Goal: Task Accomplishment & Management: Use online tool/utility

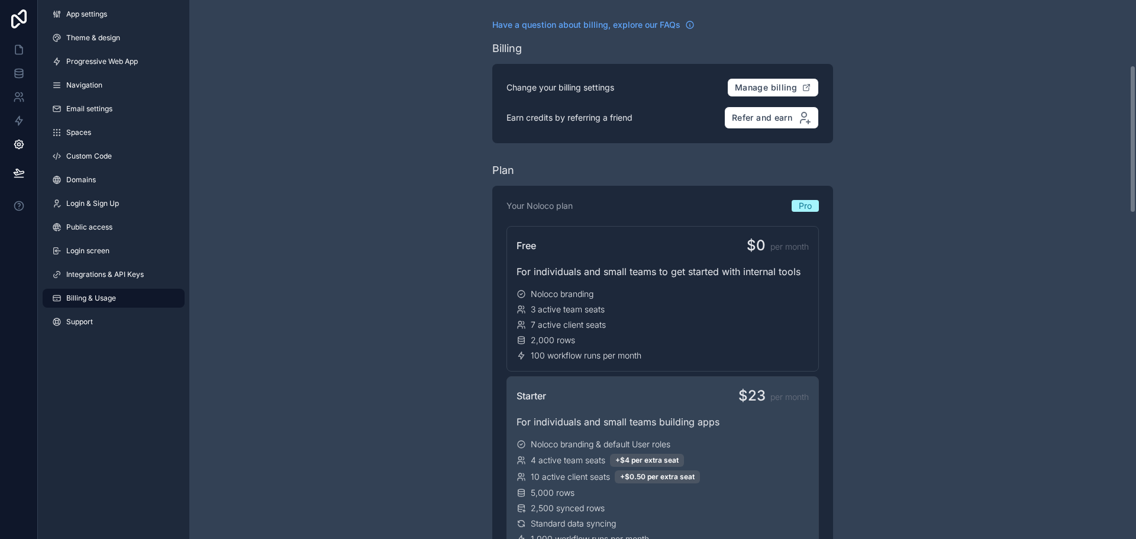
scroll to position [237, 0]
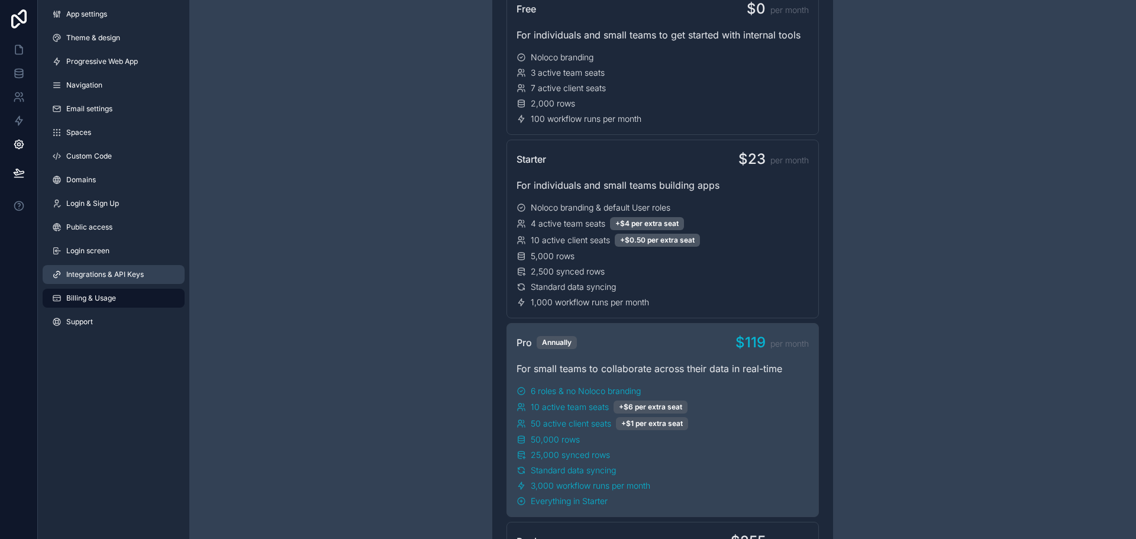
click at [144, 276] on link "Integrations & API Keys" at bounding box center [114, 274] width 142 height 19
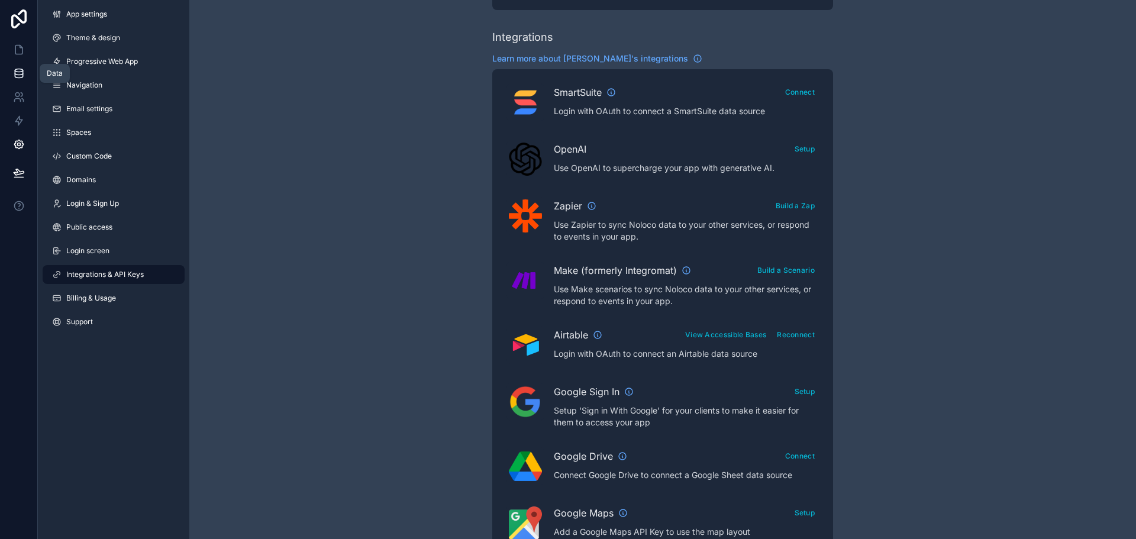
click at [28, 62] on link at bounding box center [18, 74] width 37 height 24
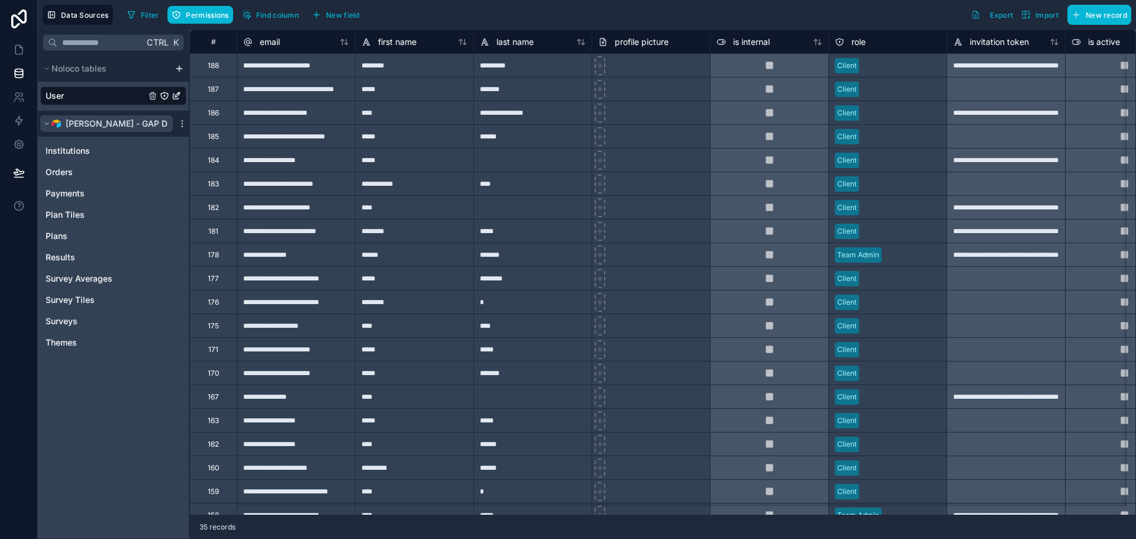
click at [101, 128] on span "[PERSON_NAME] - GAP Dev" at bounding box center [121, 124] width 111 height 12
click at [15, 113] on link at bounding box center [18, 121] width 37 height 24
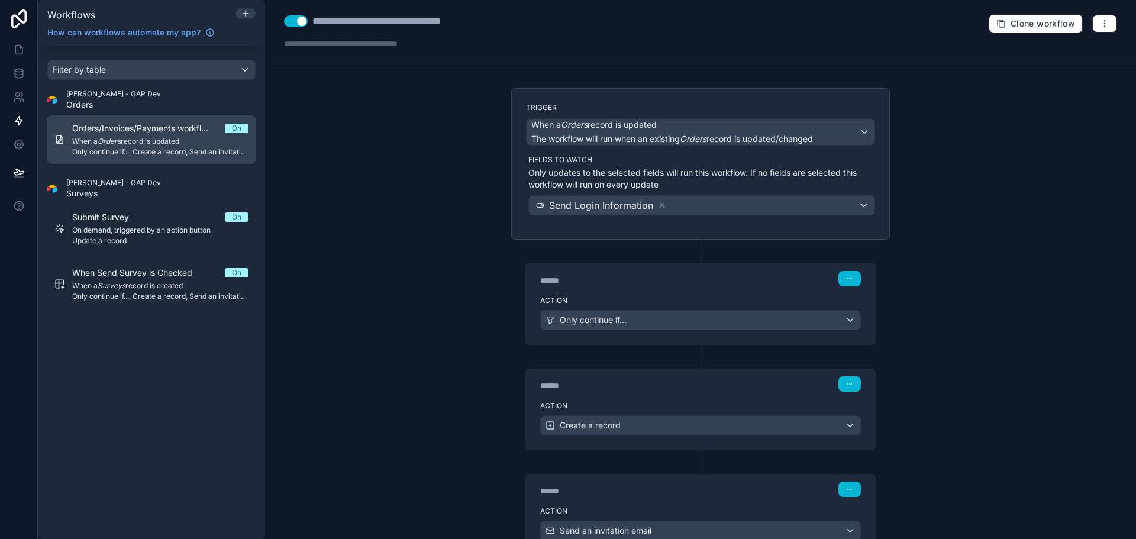
click at [140, 144] on span "When a Orders record is updated" at bounding box center [160, 141] width 176 height 9
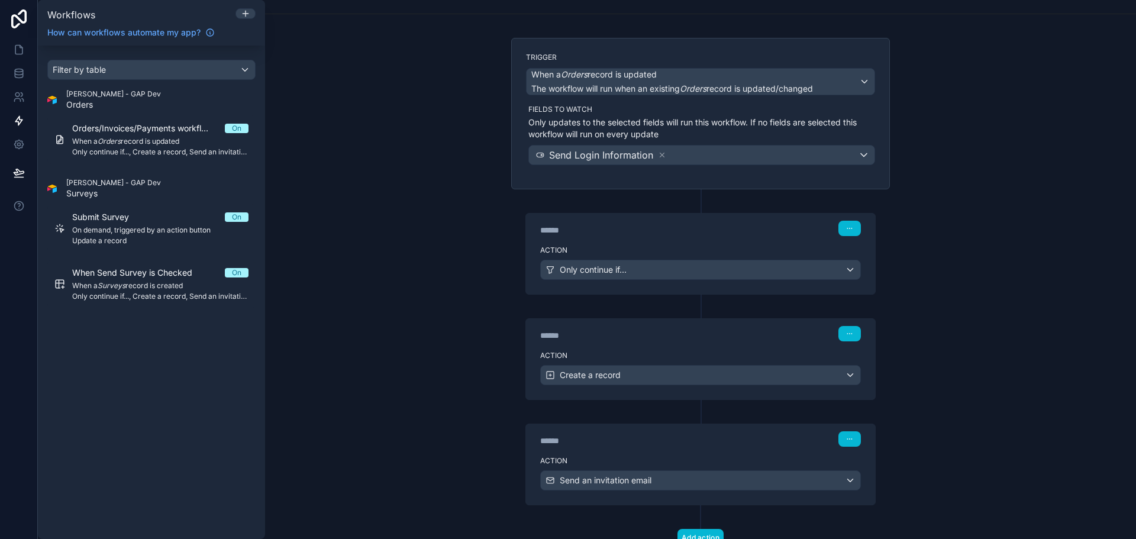
scroll to position [95, 0]
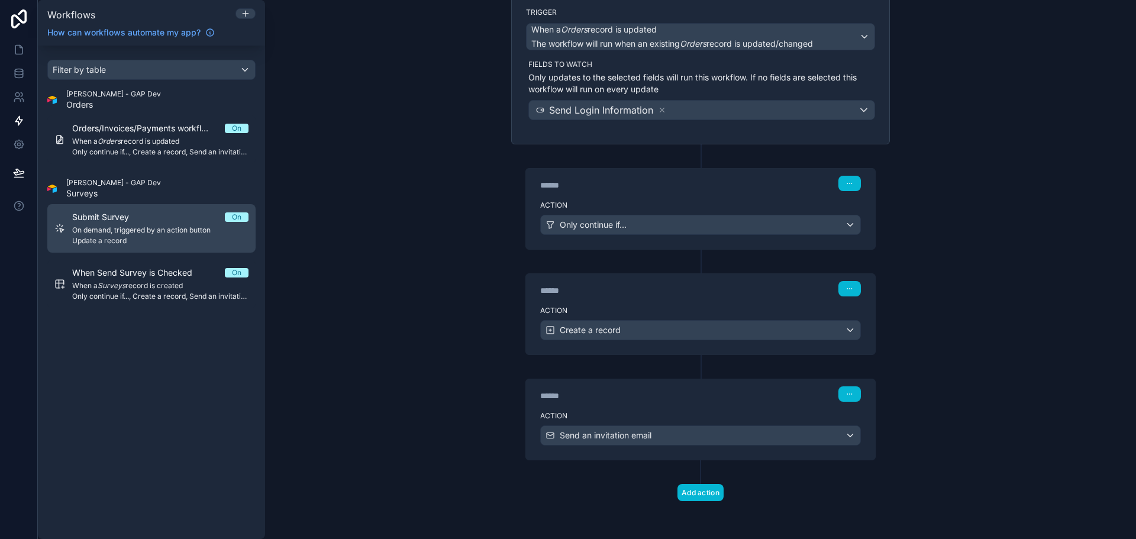
click at [134, 207] on link "Submit Survey On On demand, triggered by an action button Update a record" at bounding box center [151, 228] width 208 height 49
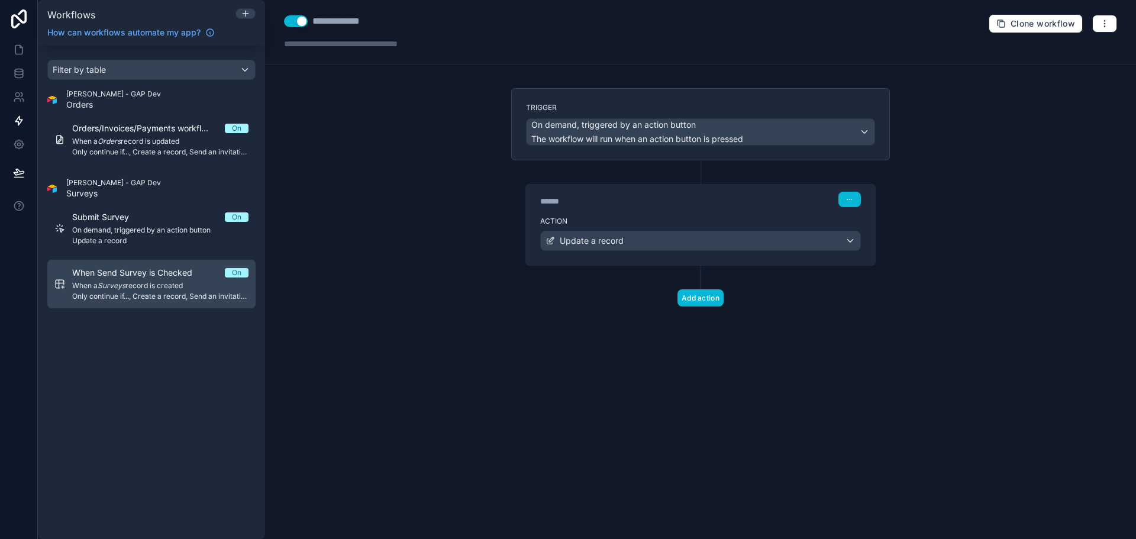
click at [122, 283] on em "Surveys" at bounding box center [112, 285] width 28 height 9
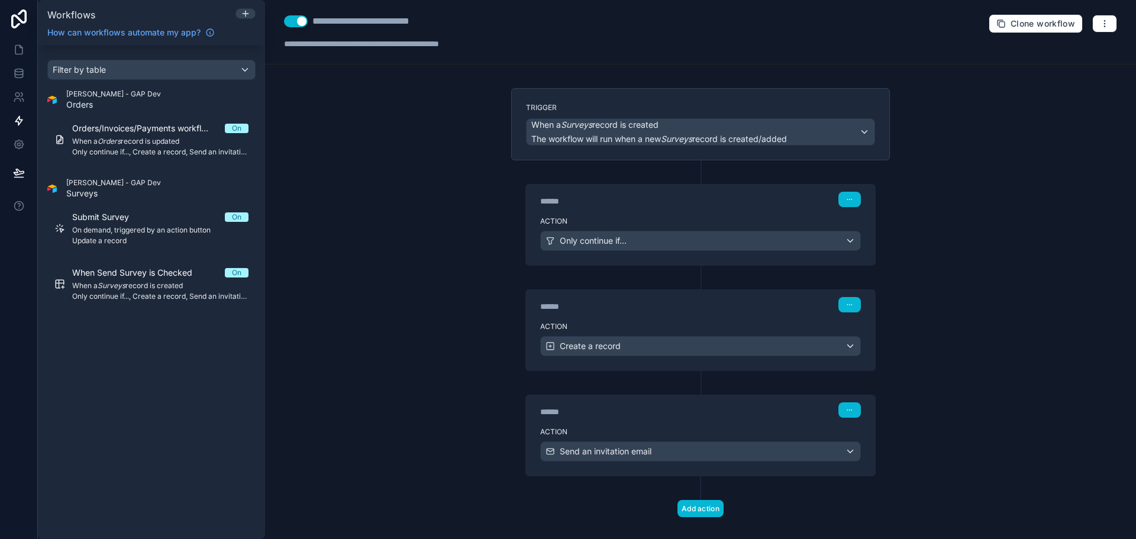
scroll to position [16, 0]
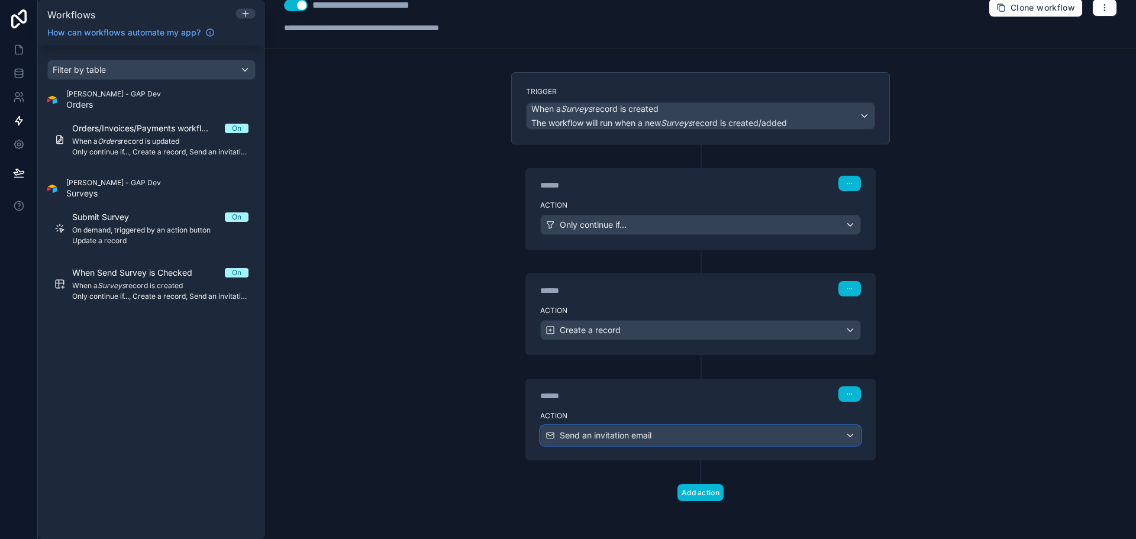
click at [610, 437] on span "Send an invitation email" at bounding box center [606, 435] width 92 height 12
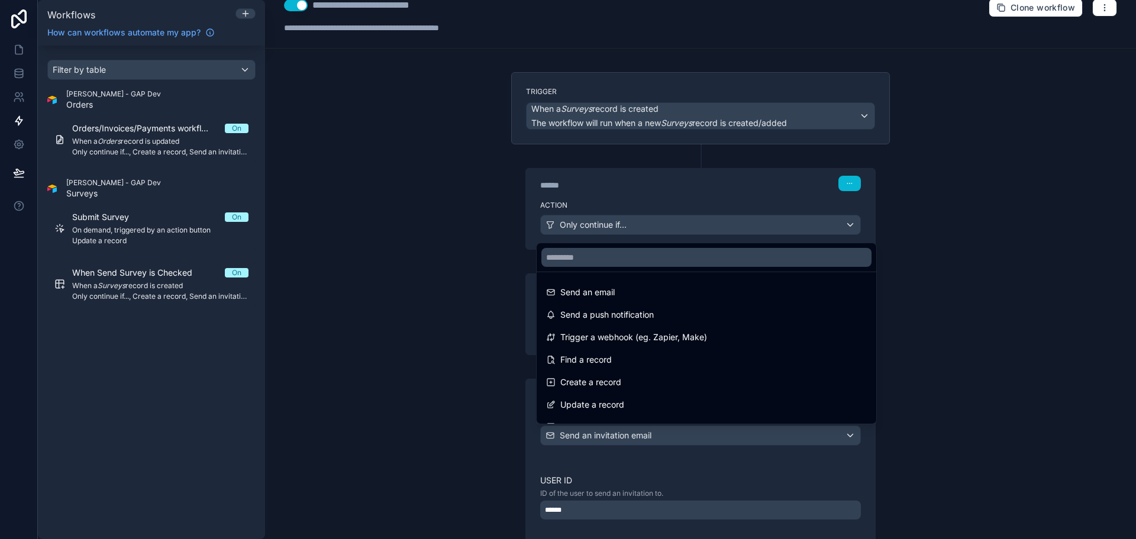
click at [615, 435] on div at bounding box center [568, 269] width 1136 height 539
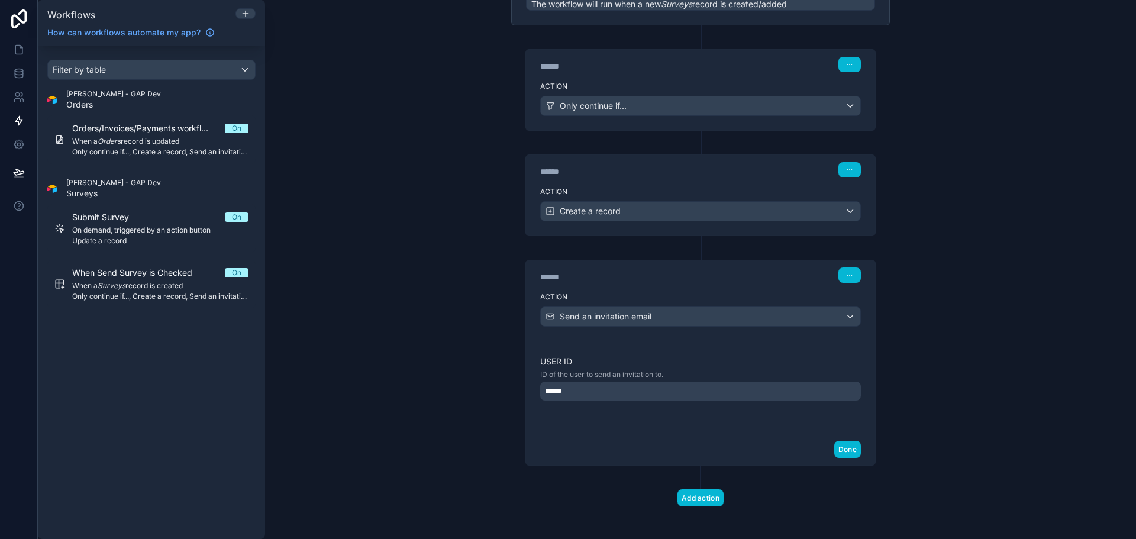
scroll to position [140, 0]
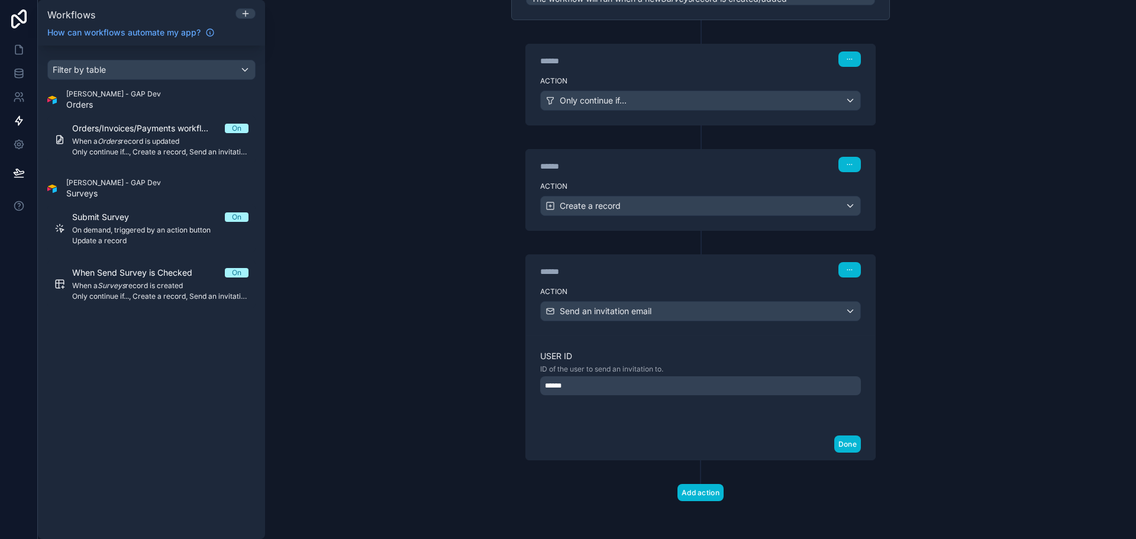
click at [857, 270] on div "****** Step 3" at bounding box center [700, 268] width 349 height 27
click at [848, 266] on button "button" at bounding box center [849, 269] width 22 height 15
click at [856, 292] on button "Edit Description" at bounding box center [873, 296] width 81 height 19
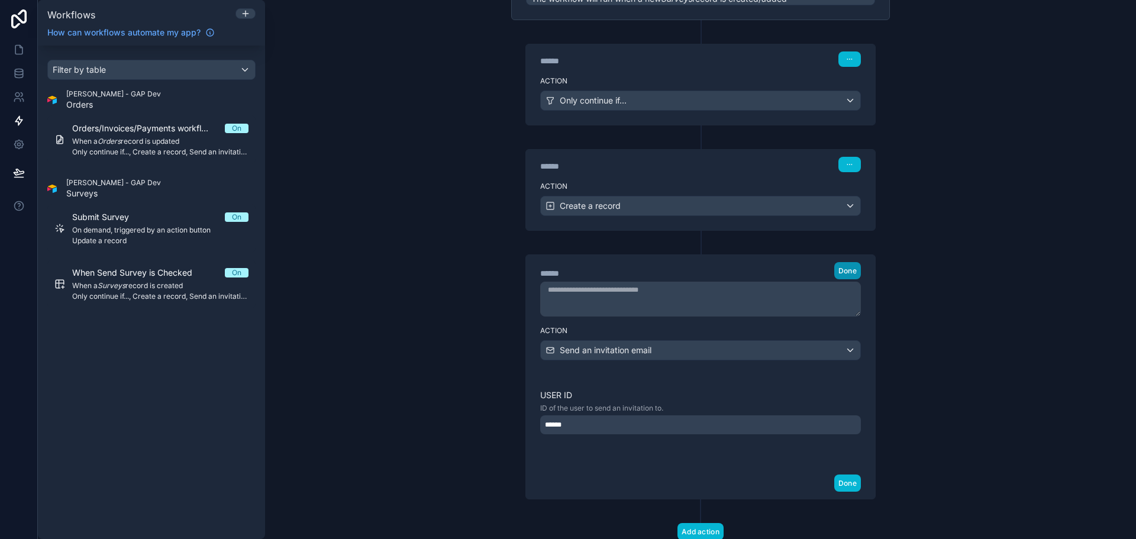
click at [838, 272] on span "Done" at bounding box center [847, 270] width 18 height 9
